Goal: Information Seeking & Learning: Compare options

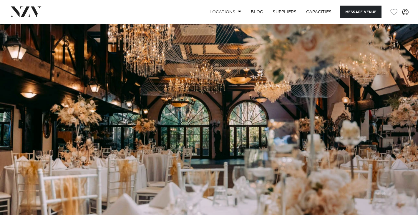
click at [238, 11] on span at bounding box center [240, 11] width 4 height 2
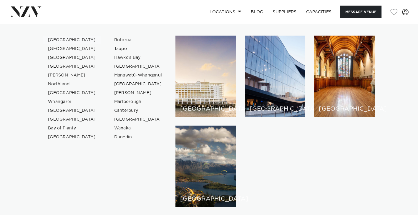
click at [64, 40] on link "[GEOGRAPHIC_DATA]" at bounding box center [71, 40] width 57 height 9
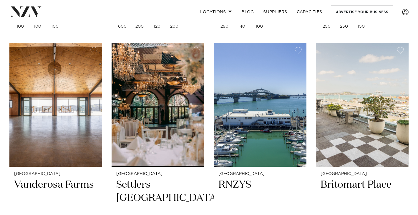
scroll to position [976, 0]
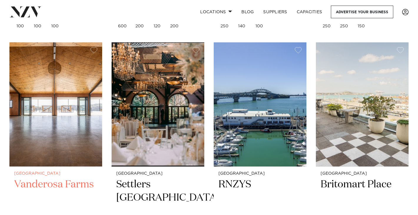
click at [51, 96] on img at bounding box center [55, 104] width 93 height 124
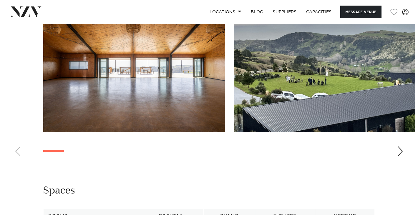
scroll to position [589, 0]
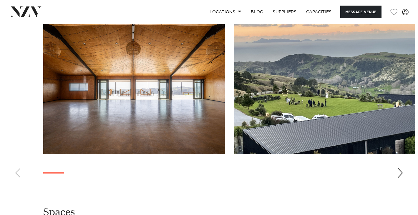
click at [399, 168] on div "Next slide" at bounding box center [400, 172] width 6 height 9
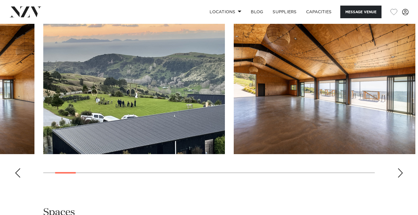
click at [399, 168] on div "Next slide" at bounding box center [400, 172] width 6 height 9
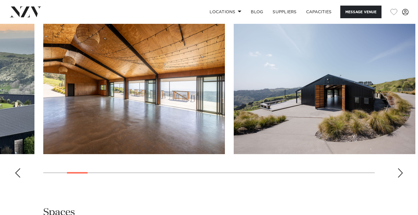
click at [399, 168] on div "Next slide" at bounding box center [400, 172] width 6 height 9
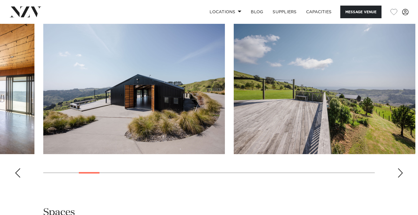
click at [399, 168] on div "Next slide" at bounding box center [400, 172] width 6 height 9
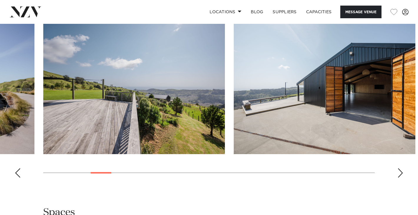
click at [399, 168] on div "Next slide" at bounding box center [400, 172] width 6 height 9
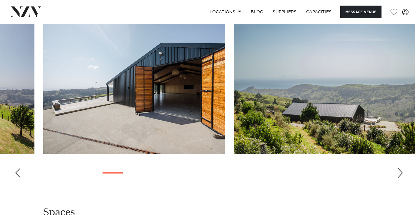
click at [399, 168] on div "Next slide" at bounding box center [400, 172] width 6 height 9
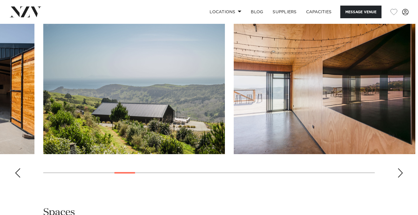
click at [399, 168] on div "Next slide" at bounding box center [400, 172] width 6 height 9
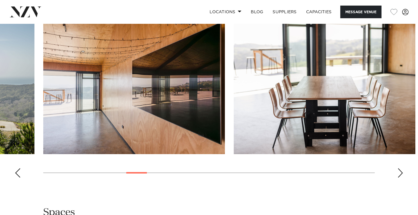
click at [399, 168] on div "Next slide" at bounding box center [400, 172] width 6 height 9
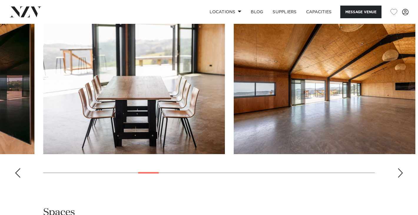
click at [399, 168] on div "Next slide" at bounding box center [400, 172] width 6 height 9
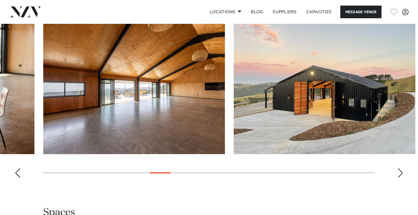
click at [399, 168] on div "Next slide" at bounding box center [400, 172] width 6 height 9
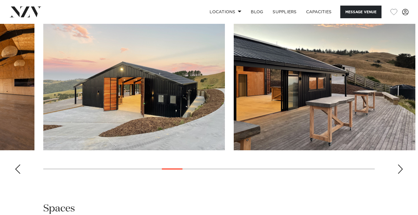
scroll to position [592, 0]
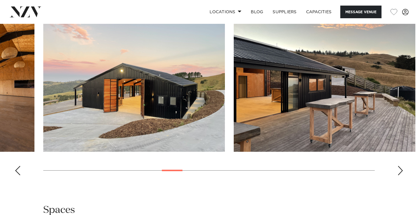
click at [399, 166] on div "Next slide" at bounding box center [400, 170] width 6 height 9
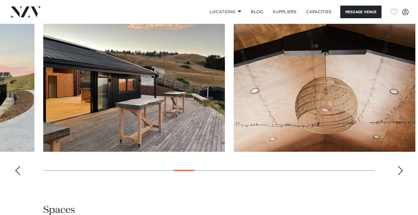
click at [399, 166] on div "Next slide" at bounding box center [400, 170] width 6 height 9
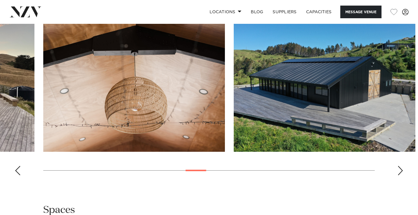
click at [399, 166] on div "Next slide" at bounding box center [400, 170] width 6 height 9
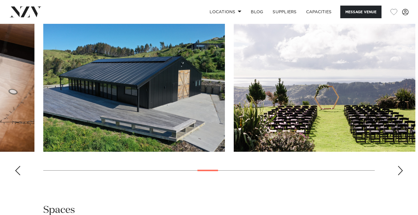
click at [399, 166] on div "Next slide" at bounding box center [400, 170] width 6 height 9
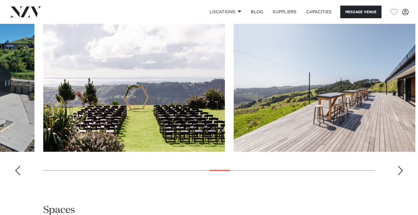
click at [399, 166] on div "Next slide" at bounding box center [400, 170] width 6 height 9
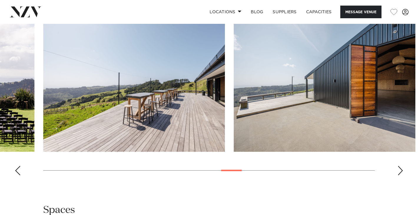
click at [399, 166] on div "Next slide" at bounding box center [400, 170] width 6 height 9
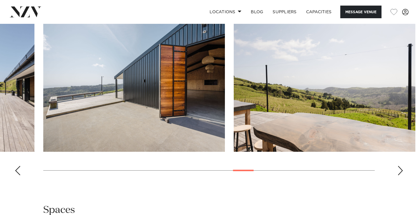
click at [399, 166] on div "Next slide" at bounding box center [400, 170] width 6 height 9
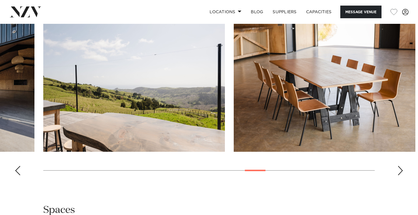
click at [399, 166] on div "Next slide" at bounding box center [400, 170] width 6 height 9
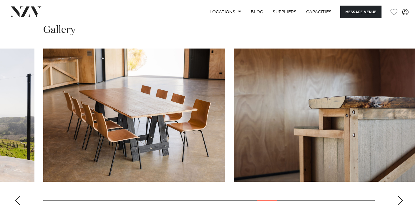
scroll to position [563, 0]
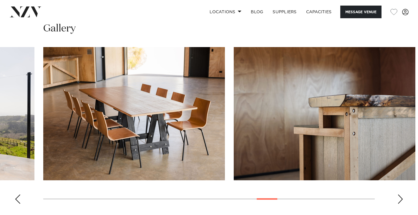
click at [402, 194] on div "Next slide" at bounding box center [400, 198] width 6 height 9
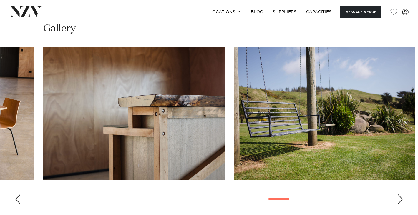
click at [402, 194] on div "Next slide" at bounding box center [400, 198] width 6 height 9
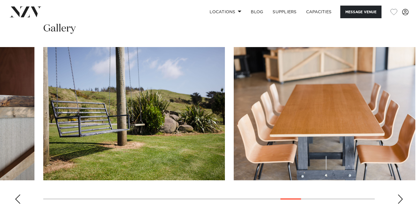
click at [402, 194] on div "Next slide" at bounding box center [400, 198] width 6 height 9
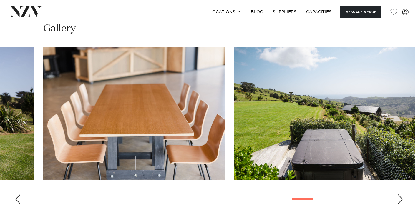
click at [402, 194] on div "Next slide" at bounding box center [400, 198] width 6 height 9
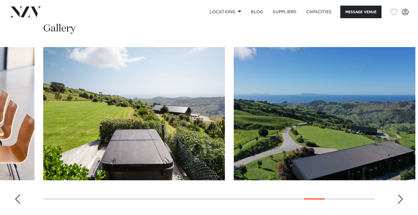
click at [402, 194] on div "Next slide" at bounding box center [400, 198] width 6 height 9
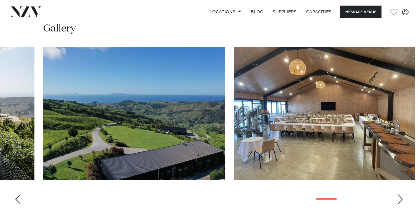
click at [401, 194] on div "Next slide" at bounding box center [400, 198] width 6 height 9
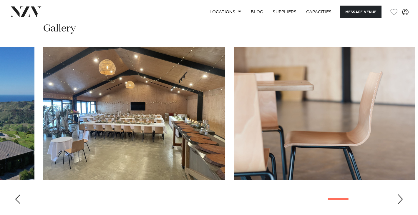
click at [401, 194] on div "Next slide" at bounding box center [400, 198] width 6 height 9
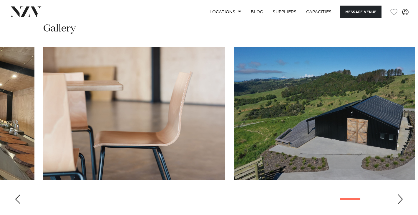
click at [401, 194] on div "Next slide" at bounding box center [400, 198] width 6 height 9
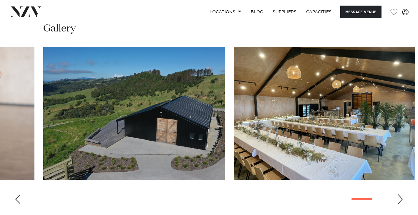
click at [17, 194] on div "Previous slide" at bounding box center [18, 198] width 6 height 9
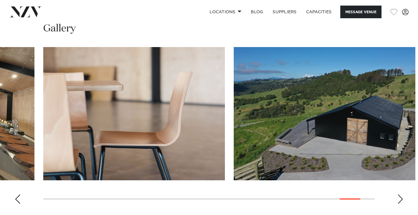
click at [17, 194] on div "Previous slide" at bounding box center [18, 198] width 6 height 9
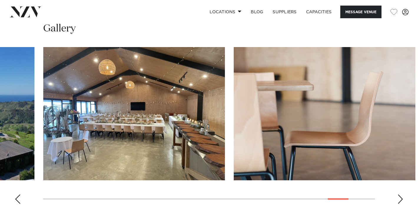
click at [17, 194] on div "Previous slide" at bounding box center [18, 198] width 6 height 9
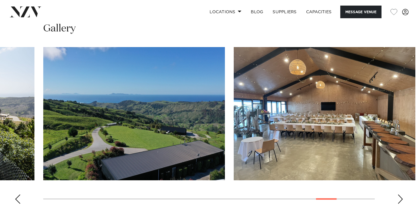
click at [17, 194] on div "Previous slide" at bounding box center [18, 198] width 6 height 9
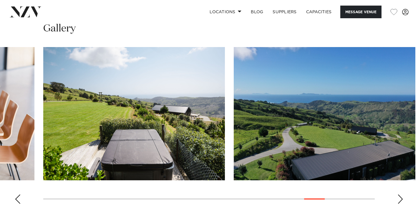
click at [17, 194] on div "Previous slide" at bounding box center [18, 198] width 6 height 9
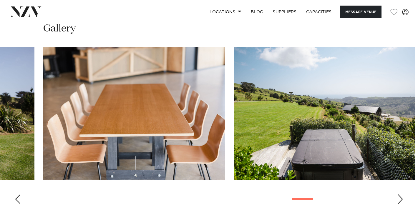
click at [17, 194] on div "Previous slide" at bounding box center [18, 198] width 6 height 9
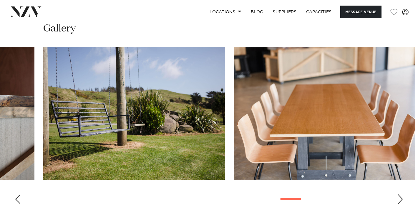
click at [17, 194] on div "Previous slide" at bounding box center [18, 198] width 6 height 9
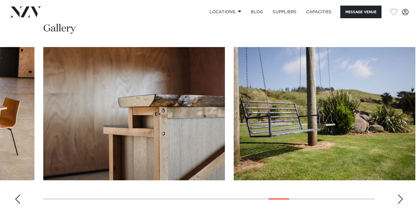
click at [17, 194] on div "Previous slide" at bounding box center [18, 198] width 6 height 9
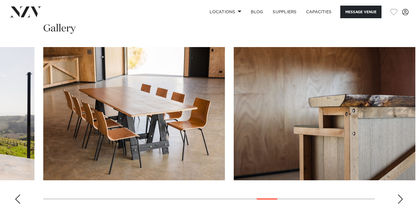
click at [17, 194] on div "Previous slide" at bounding box center [18, 198] width 6 height 9
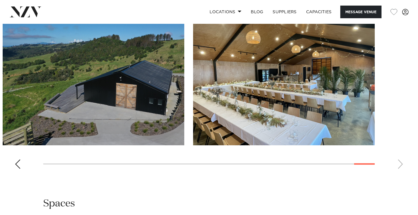
scroll to position [597, 0]
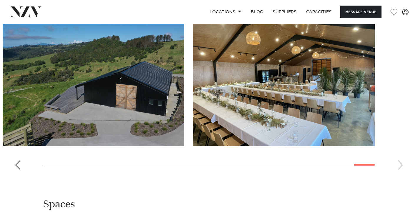
click at [401, 139] on swiper-container at bounding box center [209, 94] width 418 height 162
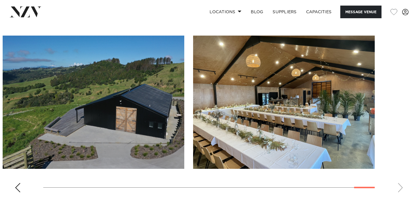
scroll to position [574, 0]
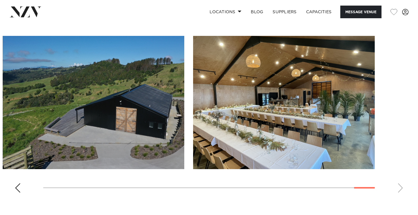
click at [17, 183] on div "Previous slide" at bounding box center [18, 187] width 6 height 9
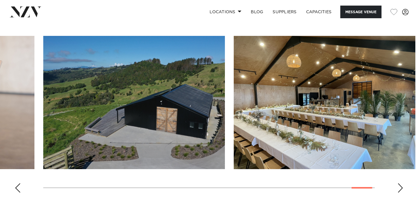
click at [17, 183] on div "Previous slide" at bounding box center [18, 187] width 6 height 9
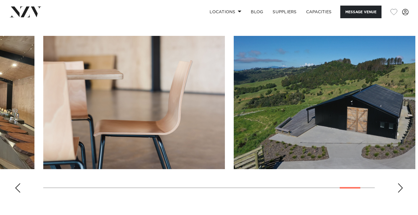
click at [17, 183] on div "Previous slide" at bounding box center [18, 187] width 6 height 9
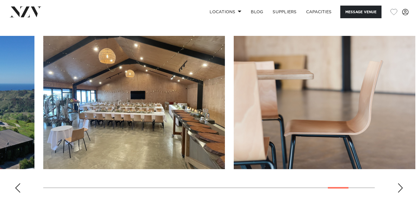
click at [17, 183] on div "Previous slide" at bounding box center [18, 187] width 6 height 9
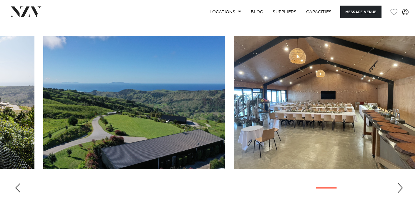
click at [17, 183] on div "Previous slide" at bounding box center [18, 187] width 6 height 9
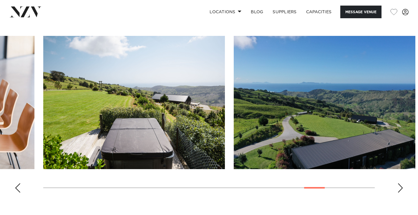
click at [17, 183] on div "Previous slide" at bounding box center [18, 187] width 6 height 9
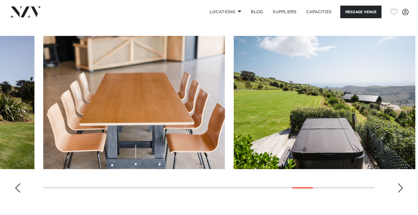
click at [17, 183] on div "Previous slide" at bounding box center [18, 187] width 6 height 9
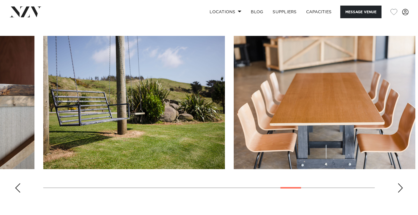
click at [17, 183] on div "Previous slide" at bounding box center [18, 187] width 6 height 9
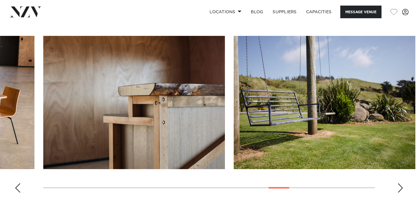
click at [17, 183] on div "Previous slide" at bounding box center [18, 187] width 6 height 9
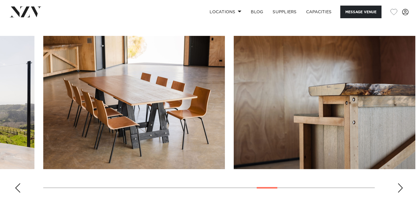
click at [17, 183] on div "Previous slide" at bounding box center [18, 187] width 6 height 9
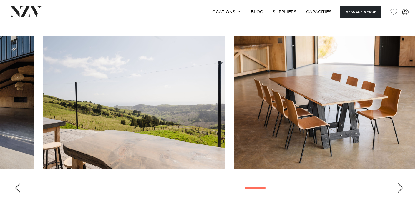
click at [17, 183] on div "Previous slide" at bounding box center [18, 187] width 6 height 9
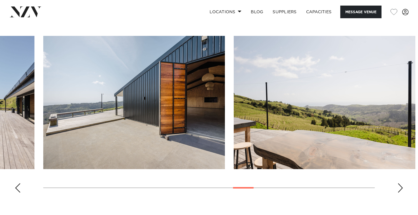
click at [17, 183] on div "Previous slide" at bounding box center [18, 187] width 6 height 9
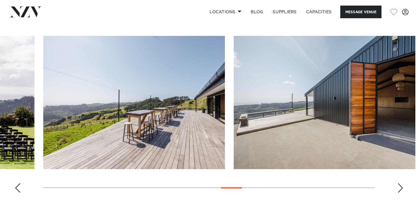
click at [17, 183] on div "Previous slide" at bounding box center [18, 187] width 6 height 9
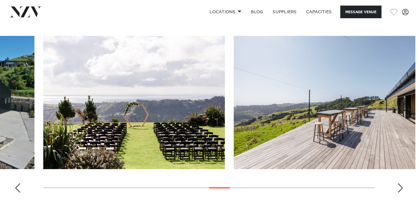
click at [17, 183] on div "Previous slide" at bounding box center [18, 187] width 6 height 9
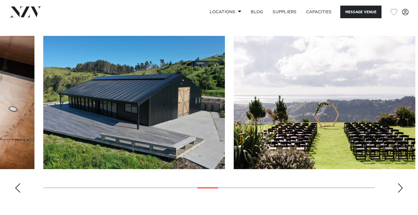
click at [16, 183] on div "Previous slide" at bounding box center [18, 187] width 6 height 9
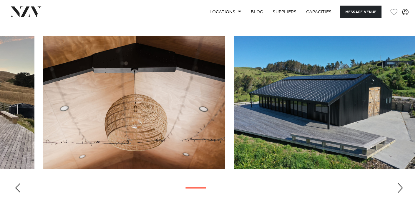
click at [16, 183] on div "Previous slide" at bounding box center [18, 187] width 6 height 9
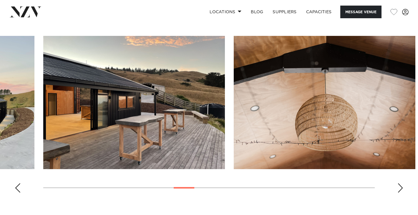
click at [17, 183] on div "Previous slide" at bounding box center [18, 187] width 6 height 9
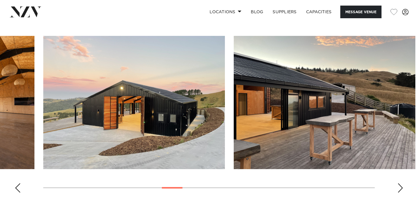
click at [17, 183] on div "Previous slide" at bounding box center [18, 187] width 6 height 9
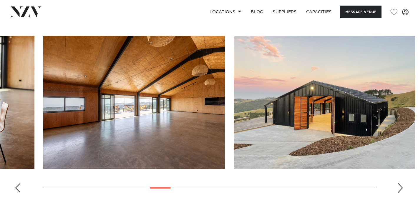
click at [17, 183] on div "Previous slide" at bounding box center [18, 187] width 6 height 9
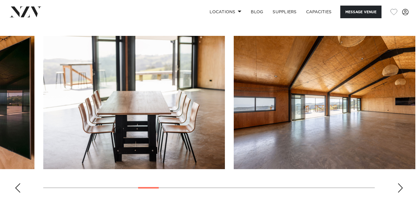
click at [17, 183] on div "Previous slide" at bounding box center [18, 187] width 6 height 9
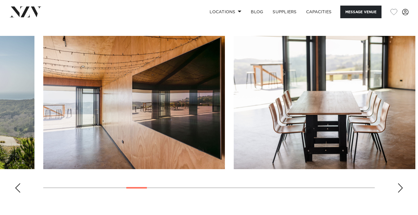
click at [17, 183] on div "Previous slide" at bounding box center [18, 187] width 6 height 9
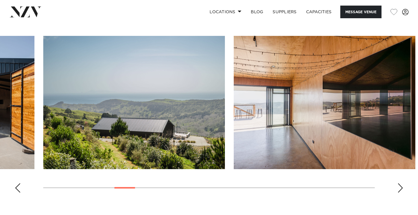
click at [17, 183] on div "Previous slide" at bounding box center [18, 187] width 6 height 9
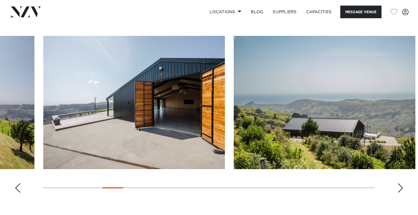
click at [17, 183] on div "Previous slide" at bounding box center [18, 187] width 6 height 9
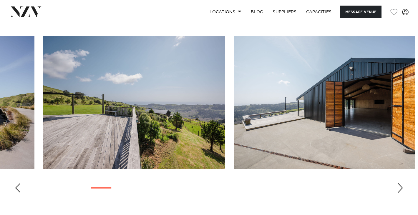
click at [17, 183] on div "Previous slide" at bounding box center [18, 187] width 6 height 9
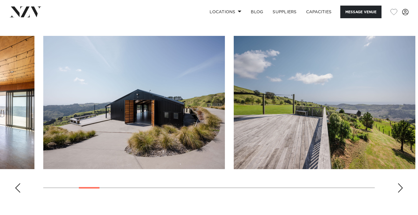
click at [17, 183] on div "Previous slide" at bounding box center [18, 187] width 6 height 9
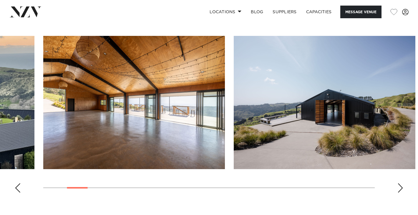
click at [17, 183] on div "Previous slide" at bounding box center [18, 187] width 6 height 9
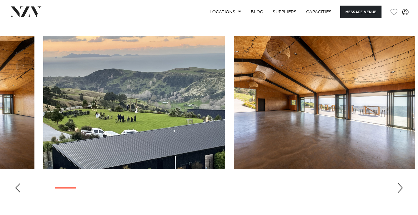
click at [17, 183] on div "Previous slide" at bounding box center [18, 187] width 6 height 9
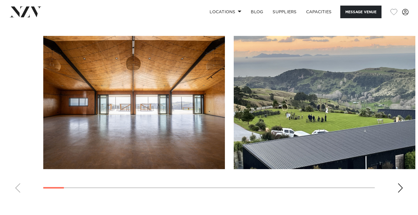
click at [17, 165] on swiper-container at bounding box center [209, 117] width 418 height 162
click at [400, 183] on div "Next slide" at bounding box center [400, 187] width 6 height 9
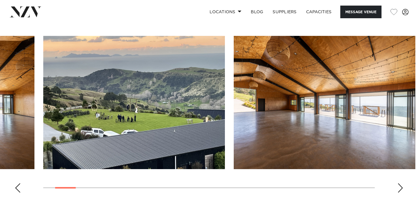
click at [400, 183] on div "Next slide" at bounding box center [400, 187] width 6 height 9
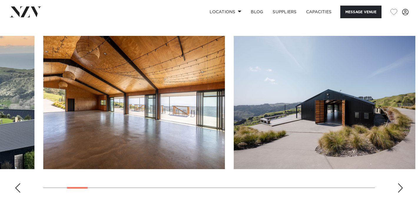
click at [400, 183] on div "Next slide" at bounding box center [400, 187] width 6 height 9
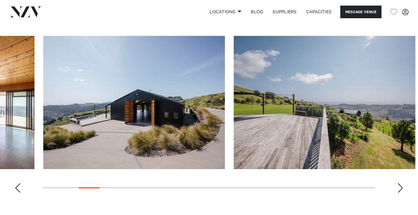
click at [400, 183] on div "Next slide" at bounding box center [400, 187] width 6 height 9
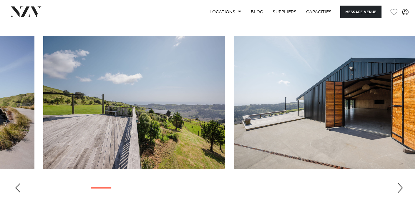
click at [400, 183] on div "Next slide" at bounding box center [400, 187] width 6 height 9
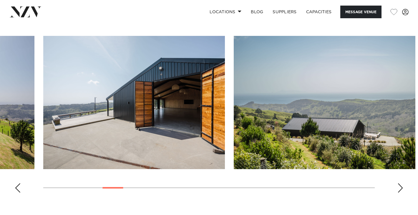
click at [400, 183] on div "Next slide" at bounding box center [400, 187] width 6 height 9
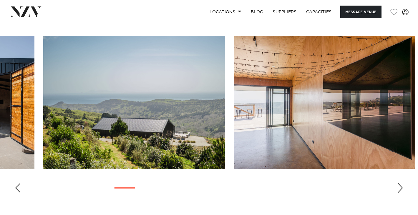
click at [400, 183] on div "Next slide" at bounding box center [400, 187] width 6 height 9
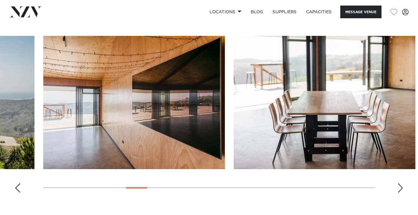
click at [400, 183] on div "Next slide" at bounding box center [400, 187] width 6 height 9
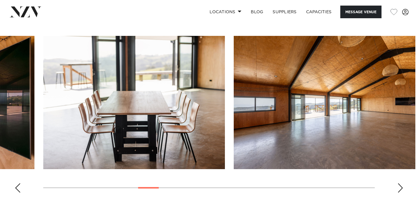
click at [400, 183] on div "Next slide" at bounding box center [400, 187] width 6 height 9
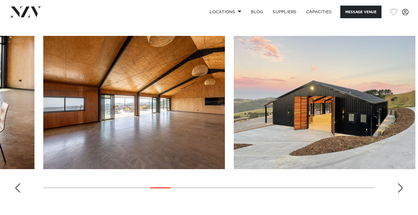
click at [400, 183] on div "Next slide" at bounding box center [400, 187] width 6 height 9
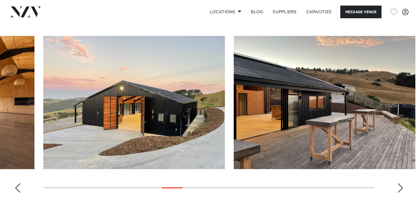
click at [400, 183] on div "Next slide" at bounding box center [400, 187] width 6 height 9
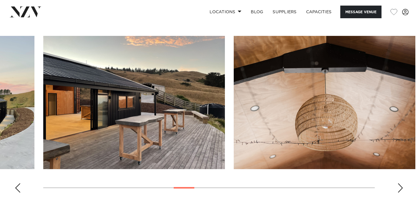
click at [400, 183] on div "Next slide" at bounding box center [400, 187] width 6 height 9
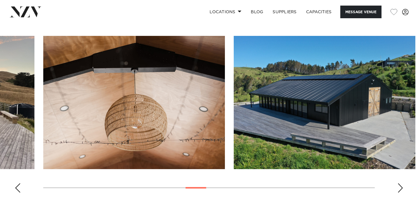
click at [400, 183] on div "Next slide" at bounding box center [400, 187] width 6 height 9
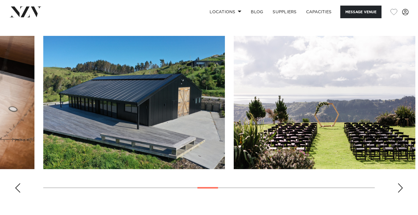
click at [400, 183] on div "Next slide" at bounding box center [400, 187] width 6 height 9
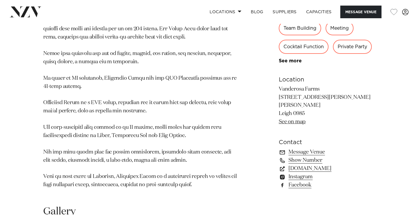
scroll to position [374, 0]
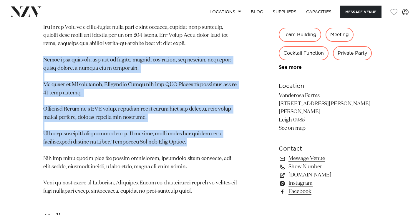
drag, startPoint x: 43, startPoint y: 37, endPoint x: 140, endPoint y: 124, distance: 130.0
click at [140, 124] on p at bounding box center [140, 97] width 194 height 197
click at [180, 109] on p at bounding box center [140, 97] width 194 height 197
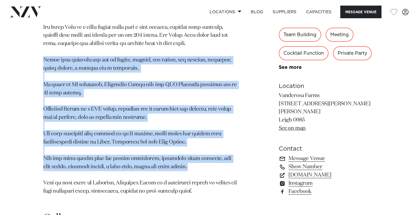
drag, startPoint x: 43, startPoint y: 37, endPoint x: 228, endPoint y: 153, distance: 217.9
click at [229, 153] on p at bounding box center [140, 97] width 194 height 197
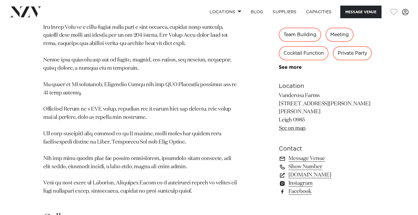
click at [138, 67] on p at bounding box center [140, 97] width 194 height 197
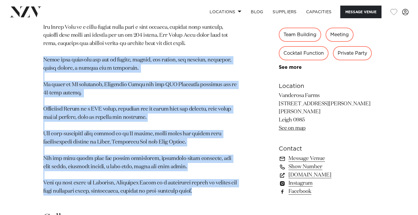
drag, startPoint x: 44, startPoint y: 36, endPoint x: 221, endPoint y: 173, distance: 223.6
click at [221, 173] on section "Auckland Vanderosa Farms Vanderosa Farms is a breathtaking venue set on a ridge…" at bounding box center [140, 36] width 194 height 333
copy p "Venue hire includes the use of chairs, tables, bar stools, bar leaners, festoon…"
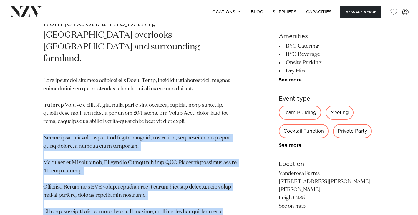
scroll to position [293, 0]
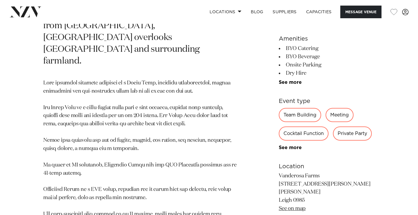
click at [96, 79] on p at bounding box center [140, 177] width 194 height 197
click at [43, 79] on p at bounding box center [140, 177] width 194 height 197
click at [97, 79] on p at bounding box center [140, 177] width 194 height 197
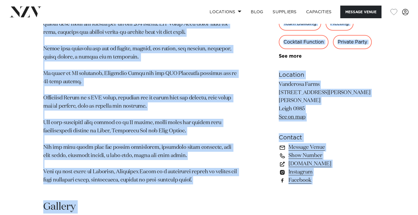
scroll to position [402, 0]
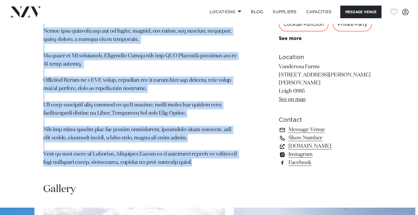
drag, startPoint x: 44, startPoint y: 58, endPoint x: 212, endPoint y: 139, distance: 187.1
click at [212, 139] on p at bounding box center [140, 68] width 194 height 197
copy p "This elevated property consists of a Black Barn, boutique accommodation, onsite…"
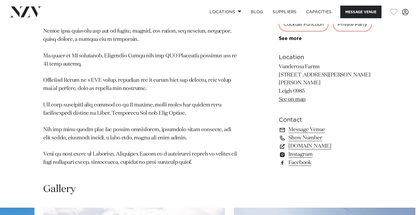
click at [223, 183] on div "Gallery" at bounding box center [208, 189] width 331 height 13
click at [302, 134] on link "Show Number" at bounding box center [327, 138] width 96 height 8
copy link "021 722 249"
copy link "vanderosafarms.co.nz"
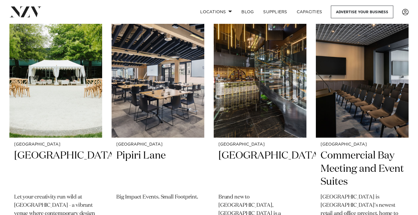
scroll to position [504, 0]
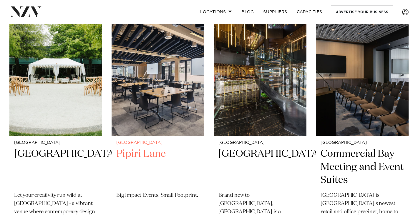
click at [173, 67] on img at bounding box center [157, 73] width 93 height 124
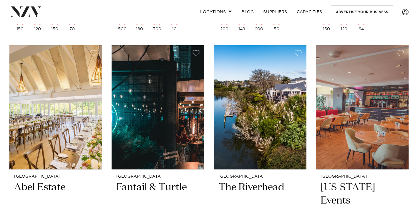
scroll to position [723, 0]
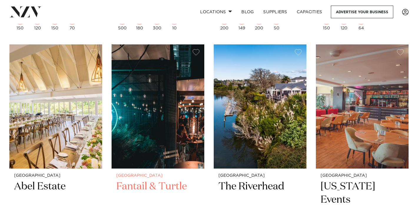
click at [136, 110] on img at bounding box center [157, 106] width 93 height 124
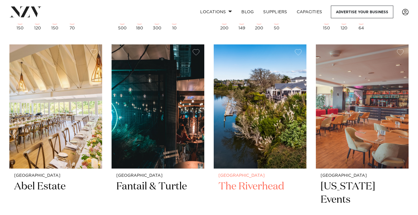
click at [280, 91] on img at bounding box center [260, 106] width 93 height 124
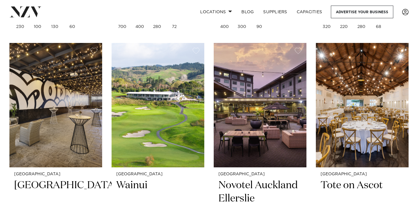
scroll to position [1481, 0]
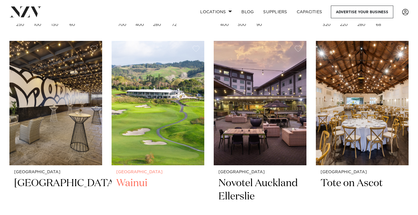
click at [137, 91] on img at bounding box center [157, 103] width 93 height 124
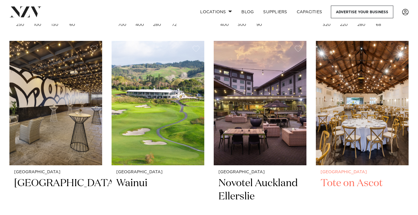
click at [356, 110] on img at bounding box center [362, 103] width 93 height 124
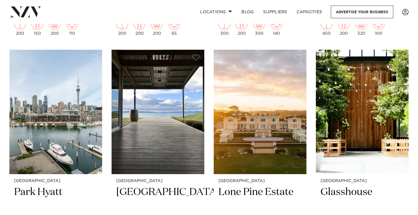
scroll to position [1728, 0]
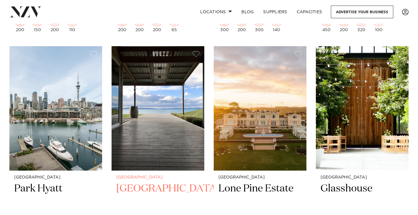
click at [174, 86] on img at bounding box center [157, 108] width 93 height 124
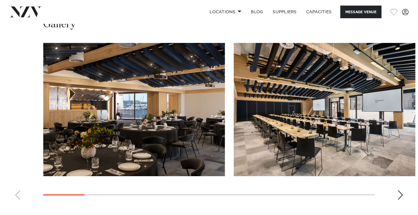
scroll to position [526, 0]
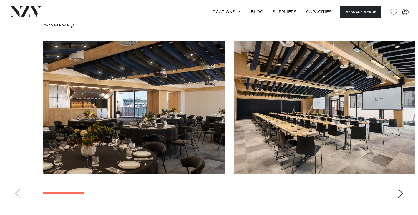
click at [402, 192] on div "Next slide" at bounding box center [400, 193] width 6 height 9
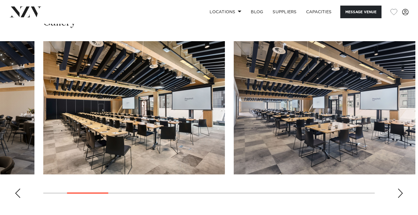
click at [402, 192] on div "Next slide" at bounding box center [400, 193] width 6 height 9
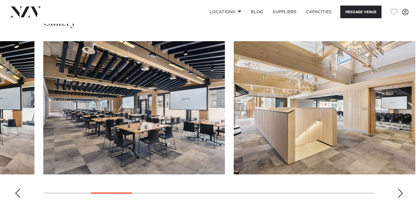
click at [402, 192] on div "Next slide" at bounding box center [400, 193] width 6 height 9
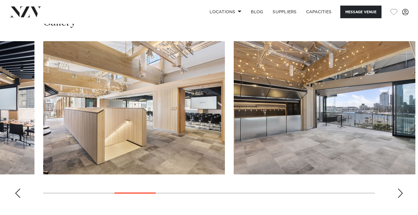
click at [402, 193] on div "Next slide" at bounding box center [400, 193] width 6 height 9
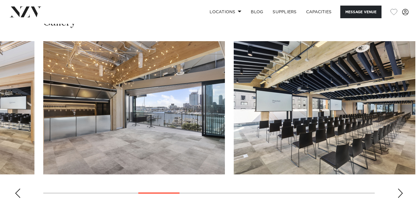
click at [402, 193] on div "Next slide" at bounding box center [400, 193] width 6 height 9
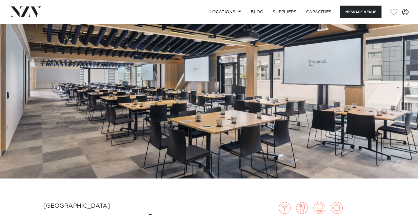
scroll to position [24, 0]
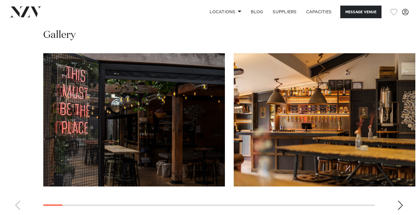
scroll to position [592, 0]
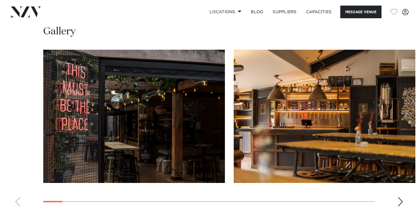
click at [402, 197] on div "Next slide" at bounding box center [400, 201] width 6 height 9
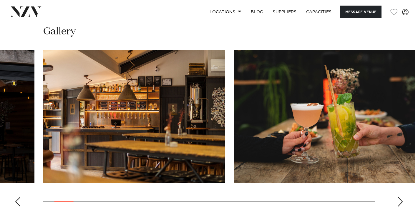
click at [402, 197] on div "Next slide" at bounding box center [400, 201] width 6 height 9
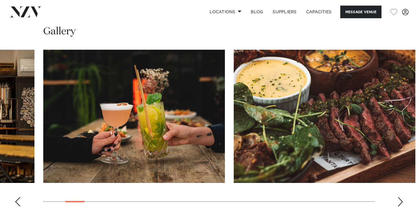
click at [402, 197] on div "Next slide" at bounding box center [400, 201] width 6 height 9
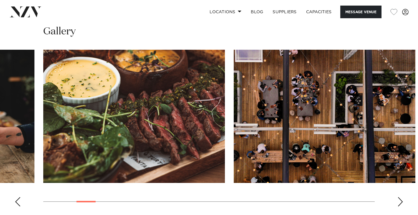
click at [402, 197] on div "Next slide" at bounding box center [400, 201] width 6 height 9
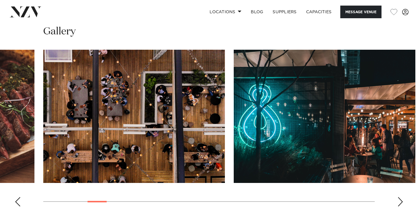
click at [402, 197] on div "Next slide" at bounding box center [400, 201] width 6 height 9
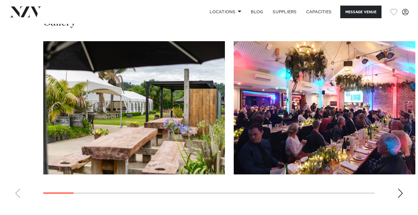
scroll to position [567, 0]
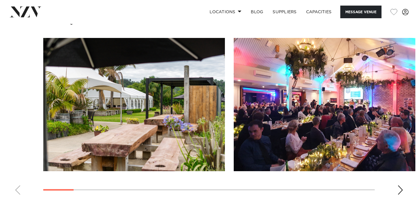
click at [400, 185] on div "Next slide" at bounding box center [400, 189] width 6 height 9
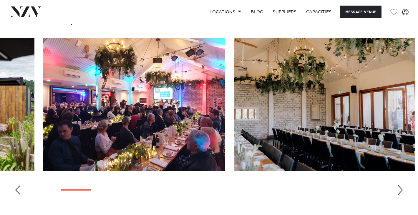
click at [400, 185] on div "Next slide" at bounding box center [400, 189] width 6 height 9
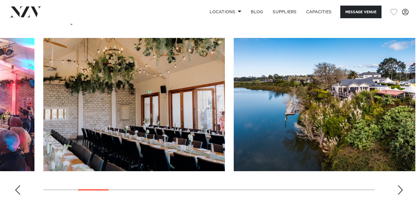
click at [400, 185] on div "Next slide" at bounding box center [400, 189] width 6 height 9
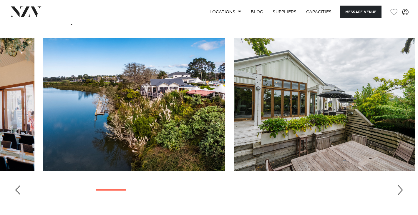
click at [400, 185] on div "Next slide" at bounding box center [400, 189] width 6 height 9
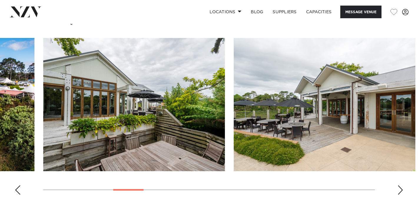
click at [400, 185] on div "Next slide" at bounding box center [400, 189] width 6 height 9
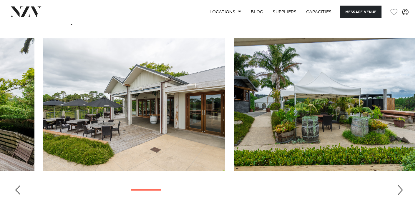
click at [400, 185] on div "Next slide" at bounding box center [400, 189] width 6 height 9
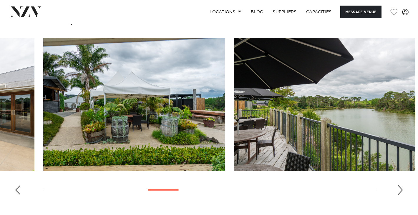
click at [400, 185] on div "Next slide" at bounding box center [400, 189] width 6 height 9
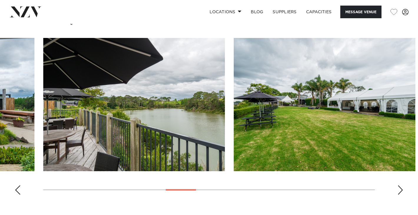
click at [400, 185] on div "Next slide" at bounding box center [400, 189] width 6 height 9
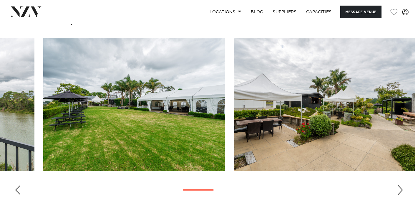
click at [400, 185] on div "Next slide" at bounding box center [400, 189] width 6 height 9
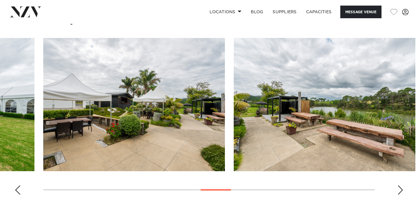
click at [400, 185] on div "Next slide" at bounding box center [400, 189] width 6 height 9
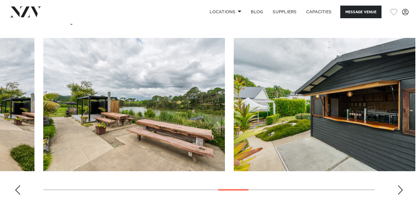
click at [400, 185] on div "Next slide" at bounding box center [400, 189] width 6 height 9
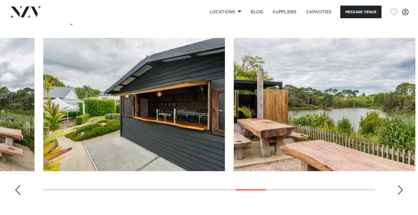
click at [400, 185] on div "Next slide" at bounding box center [400, 189] width 6 height 9
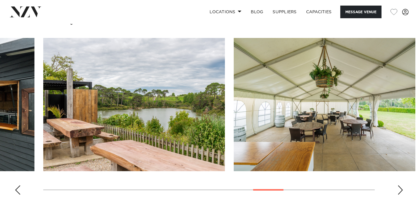
click at [400, 185] on div "Next slide" at bounding box center [400, 189] width 6 height 9
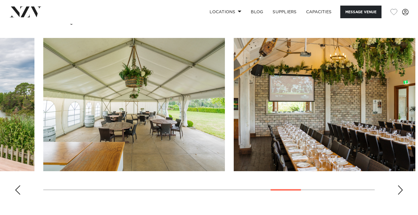
click at [400, 185] on div "Next slide" at bounding box center [400, 189] width 6 height 9
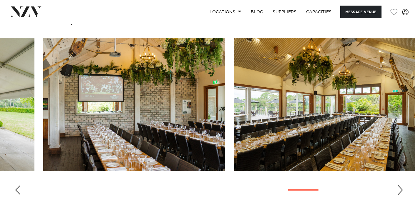
click at [400, 186] on div "Next slide" at bounding box center [400, 189] width 6 height 9
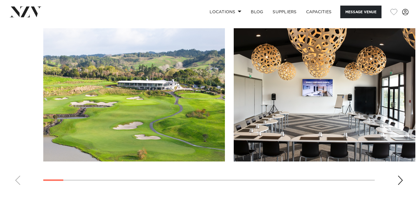
scroll to position [574, 0]
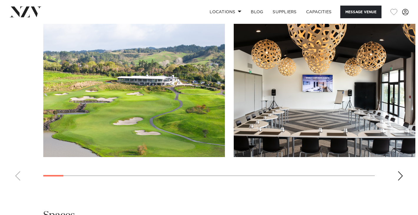
click at [398, 176] on div "Next slide" at bounding box center [400, 175] width 6 height 9
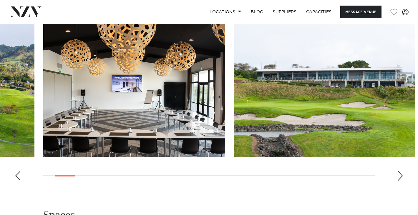
click at [398, 176] on div "Next slide" at bounding box center [400, 175] width 6 height 9
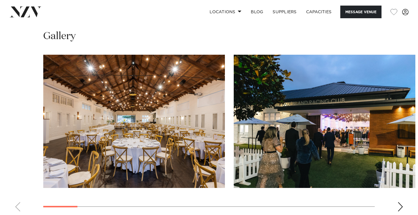
scroll to position [557, 0]
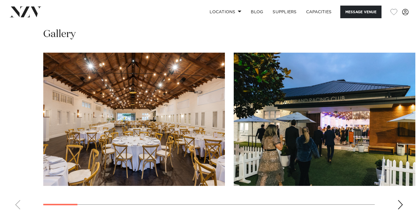
click at [399, 202] on div "Next slide" at bounding box center [400, 204] width 6 height 9
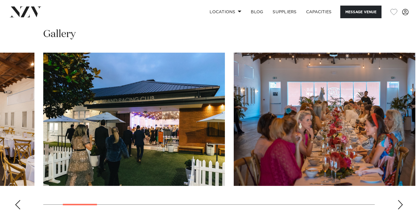
click at [399, 202] on div "Next slide" at bounding box center [400, 204] width 6 height 9
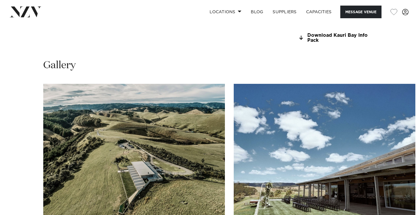
scroll to position [551, 0]
